Goal: Transaction & Acquisition: Purchase product/service

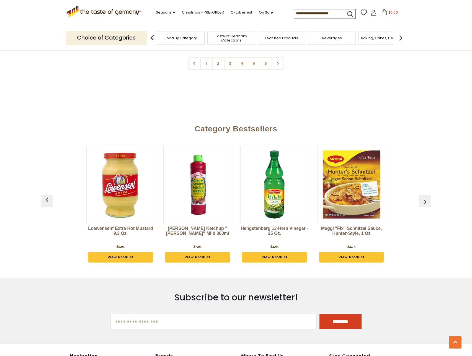
scroll to position [1402, 0]
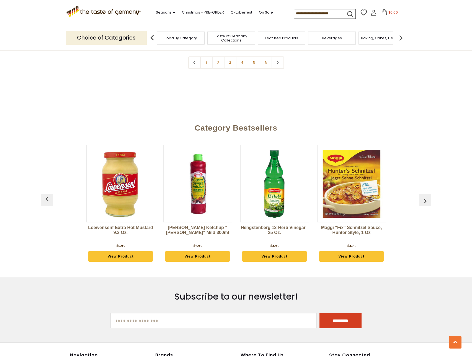
click at [206, 256] on link "View Product" at bounding box center [197, 256] width 65 height 11
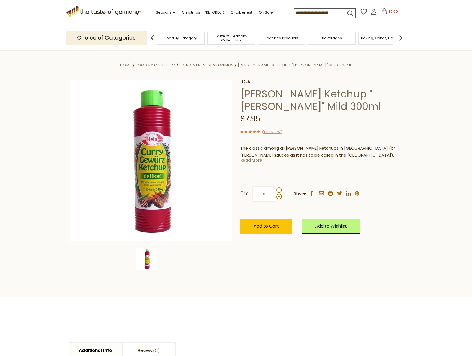
click at [247, 161] on link "Read More" at bounding box center [251, 160] width 22 height 6
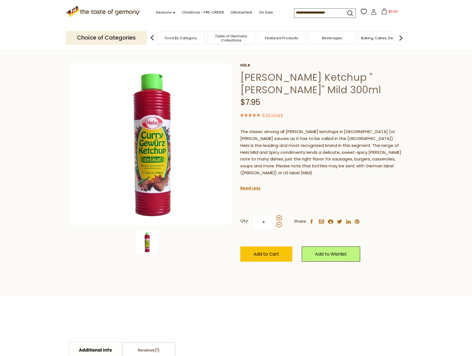
scroll to position [15, 0]
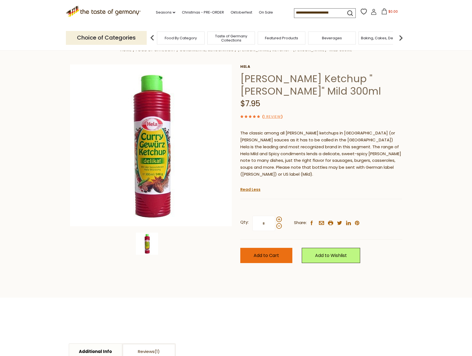
click at [271, 252] on span "Add to Cart" at bounding box center [265, 255] width 25 height 6
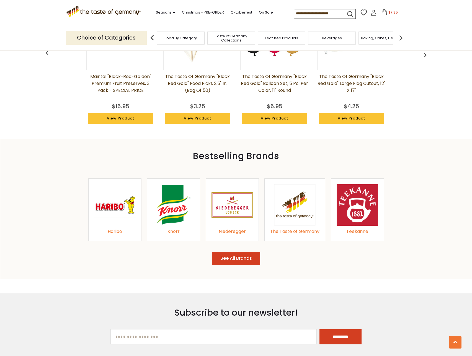
scroll to position [501, 0]
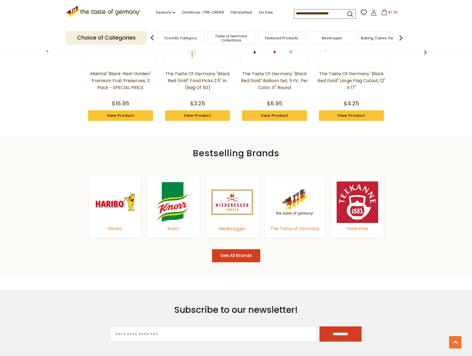
click at [221, 194] on img at bounding box center [232, 203] width 42 height 42
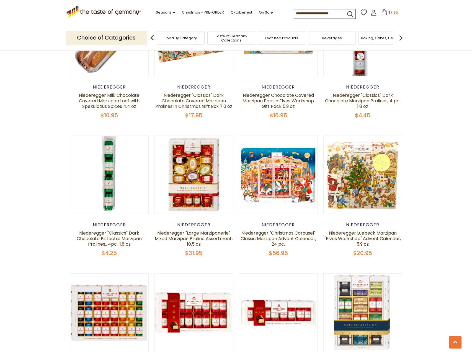
scroll to position [527, 0]
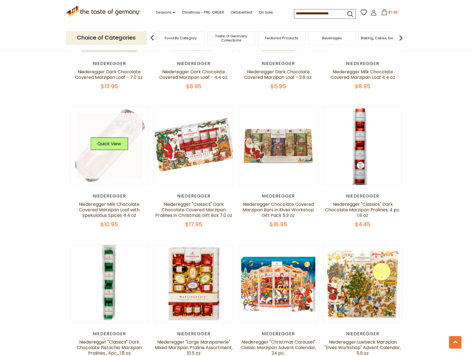
click at [116, 126] on link at bounding box center [109, 146] width 66 height 66
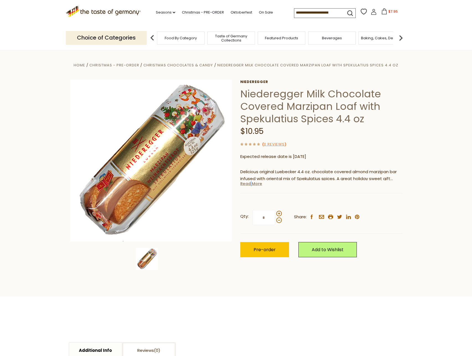
click at [249, 183] on link "Read More" at bounding box center [251, 184] width 22 height 6
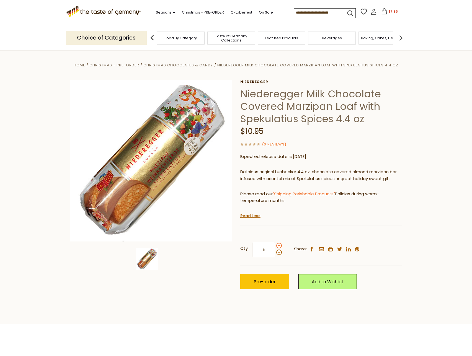
click at [278, 245] on span at bounding box center [279, 246] width 6 height 6
click at [275, 245] on input "*" at bounding box center [263, 249] width 23 height 15
type input "*"
drag, startPoint x: 274, startPoint y: 278, endPoint x: 281, endPoint y: 262, distance: 17.6
click at [275, 277] on button "Pre-order" at bounding box center [264, 281] width 49 height 15
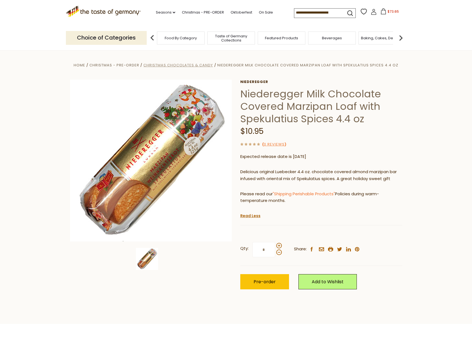
click at [192, 65] on span "Christmas Chocolates & Candy" at bounding box center [177, 65] width 69 height 5
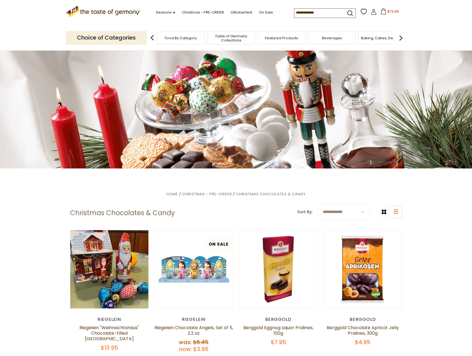
click at [401, 38] on img at bounding box center [400, 37] width 11 height 11
click at [401, 36] on img at bounding box center [400, 37] width 11 height 11
click at [362, 37] on span "Cookies" at bounding box center [363, 38] width 15 height 4
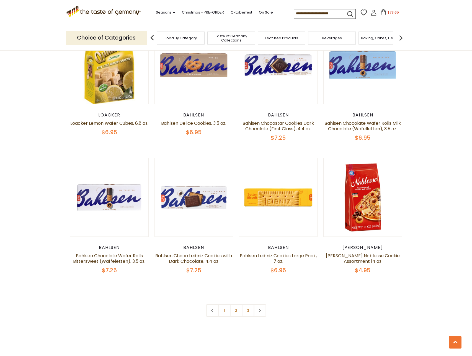
scroll to position [1158, 0]
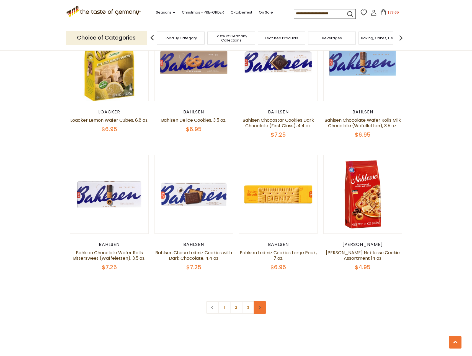
click at [257, 309] on link at bounding box center [259, 307] width 12 height 12
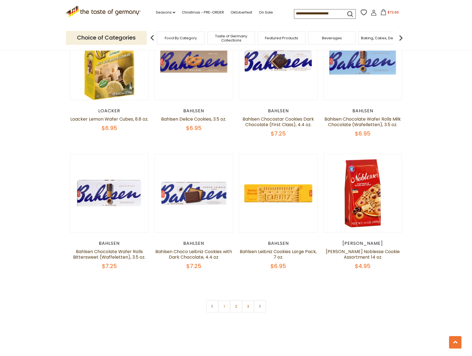
scroll to position [1162, 0]
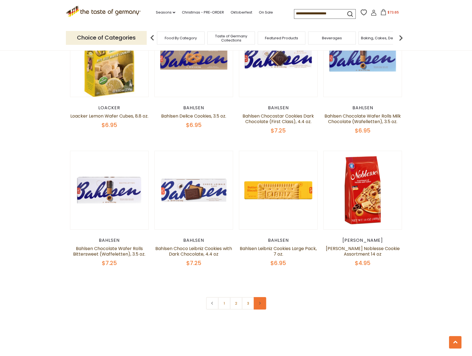
click at [262, 301] on link at bounding box center [259, 303] width 12 height 12
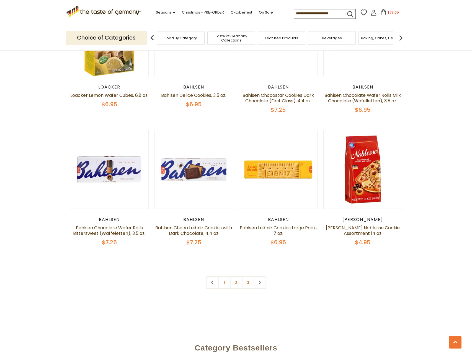
scroll to position [1183, 0]
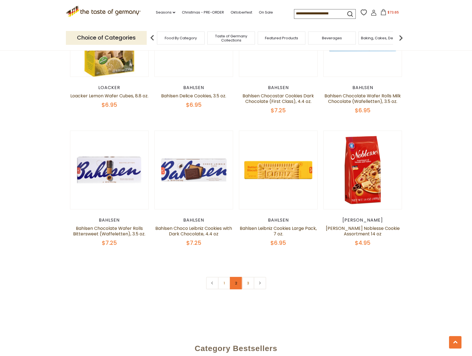
click at [237, 285] on link "2" at bounding box center [236, 283] width 12 height 12
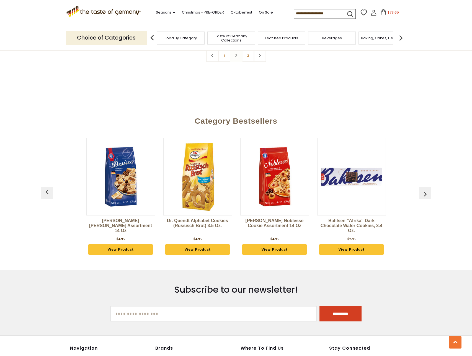
scroll to position [1404, 0]
